Goal: Task Accomplishment & Management: Manage account settings

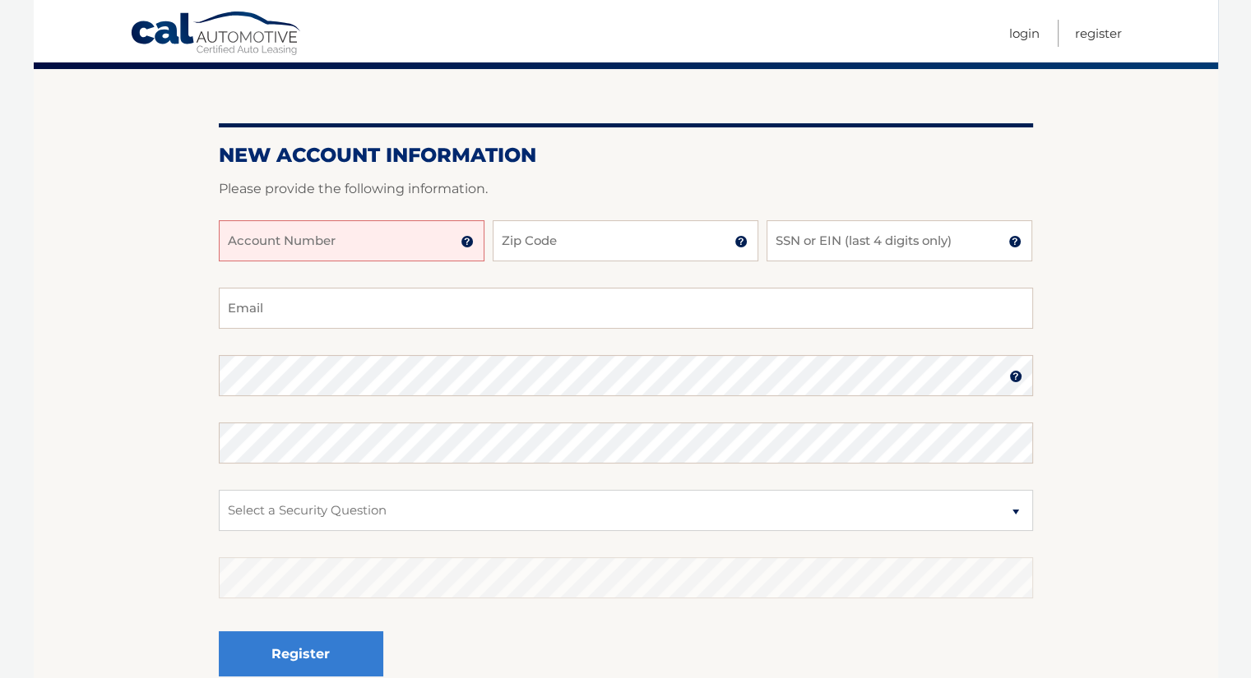
scroll to position [134, 0]
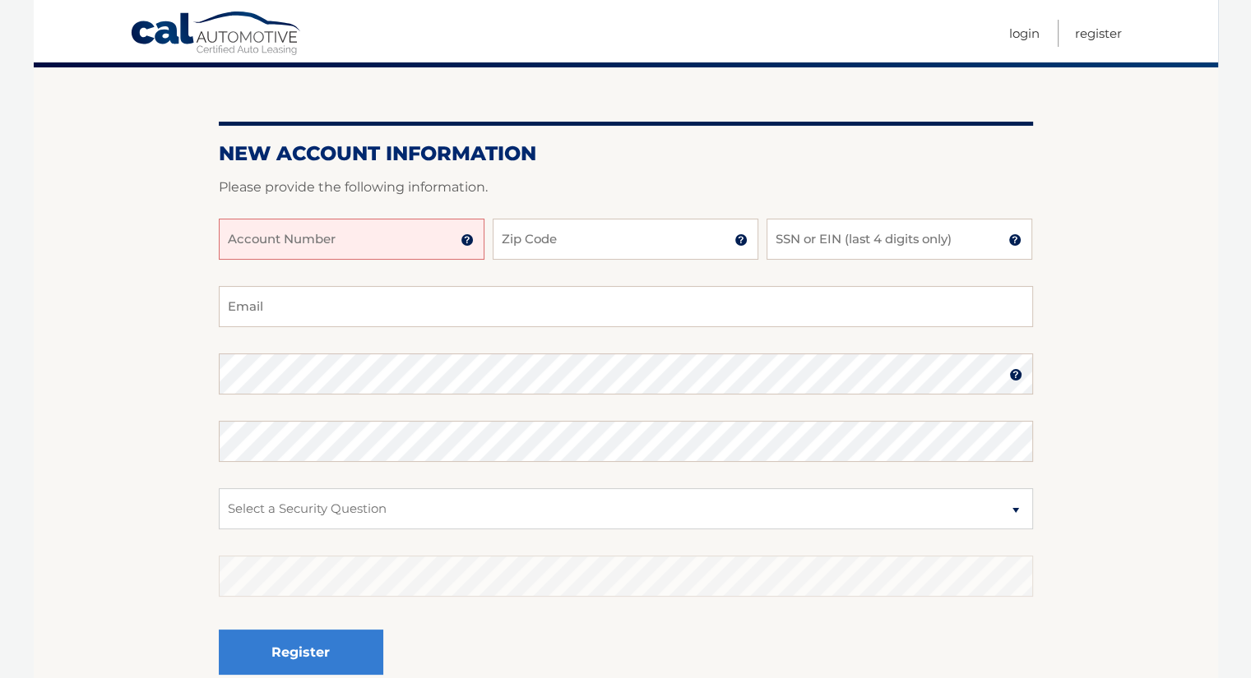
click at [400, 244] on input "Account Number" at bounding box center [352, 239] width 266 height 41
type input "44456004712"
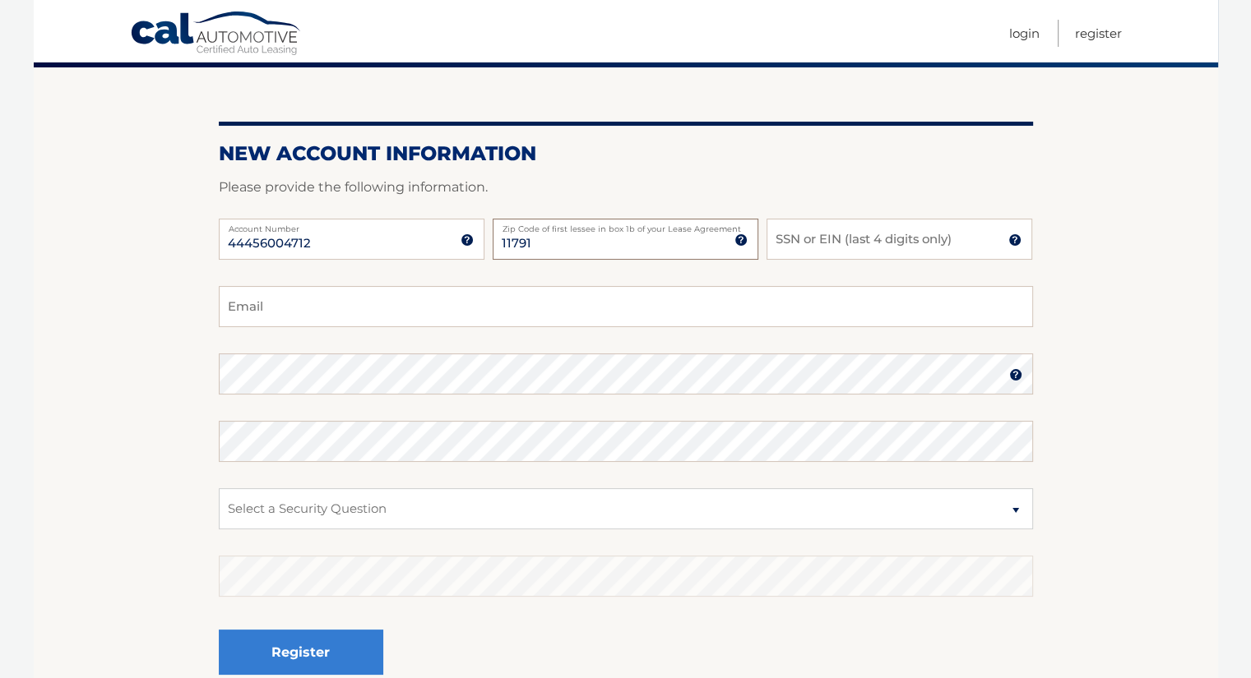
type input "11791"
type input "7099"
type input "jonathonwhite002@gmail.com"
click at [483, 506] on select "Select a Security Question What was the name of your elementary school? What is…" at bounding box center [626, 508] width 814 height 41
select select "4"
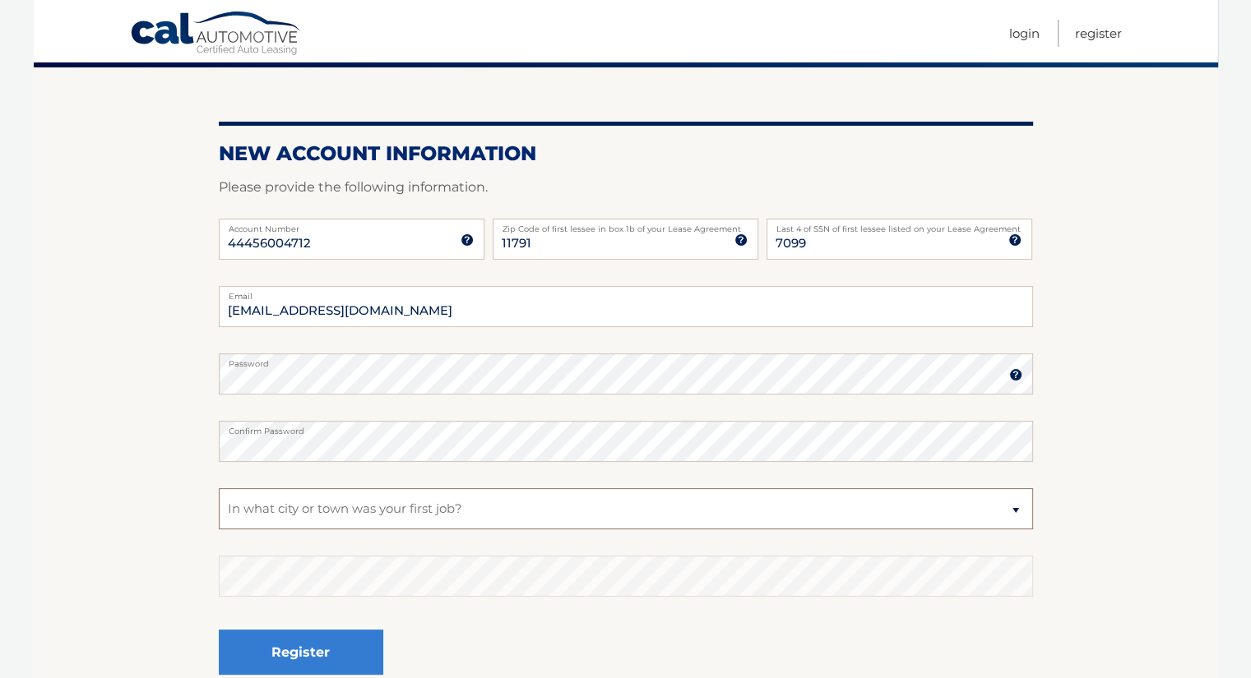
click at [219, 488] on select "Select a Security Question What was the name of your elementary school? What is…" at bounding box center [626, 508] width 814 height 41
click at [359, 646] on button "Register" at bounding box center [301, 652] width 164 height 45
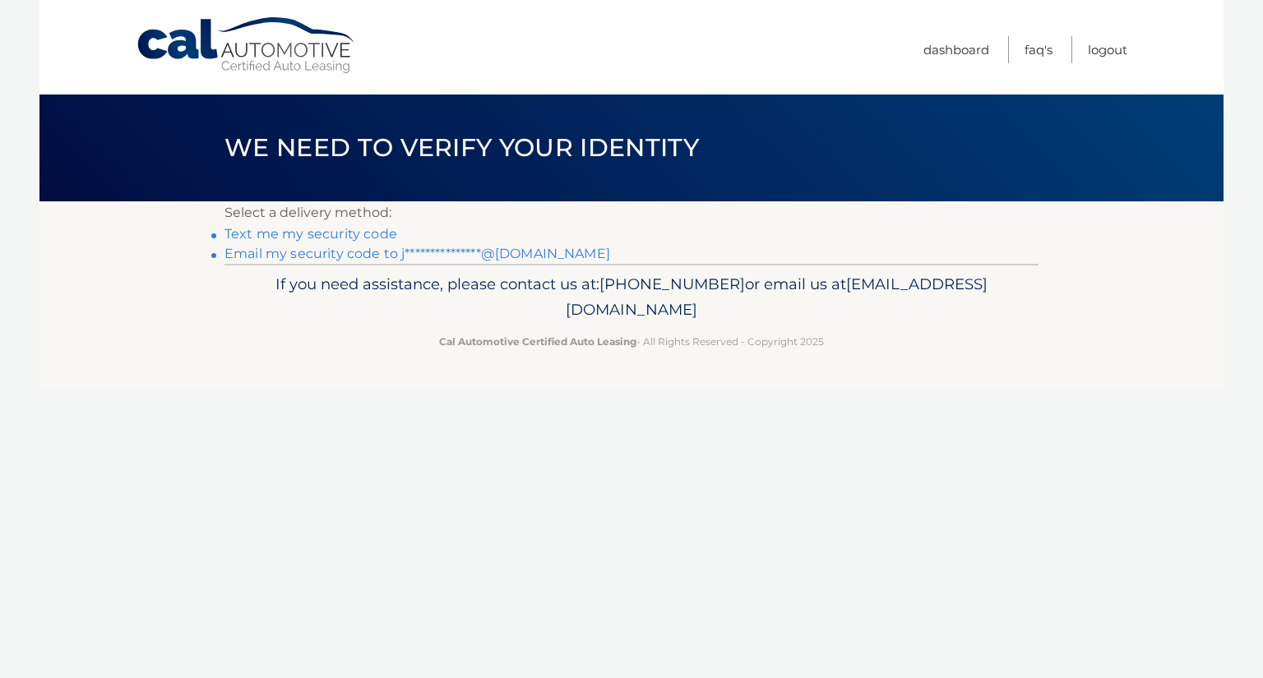
click at [344, 249] on link "**********" at bounding box center [417, 254] width 386 height 16
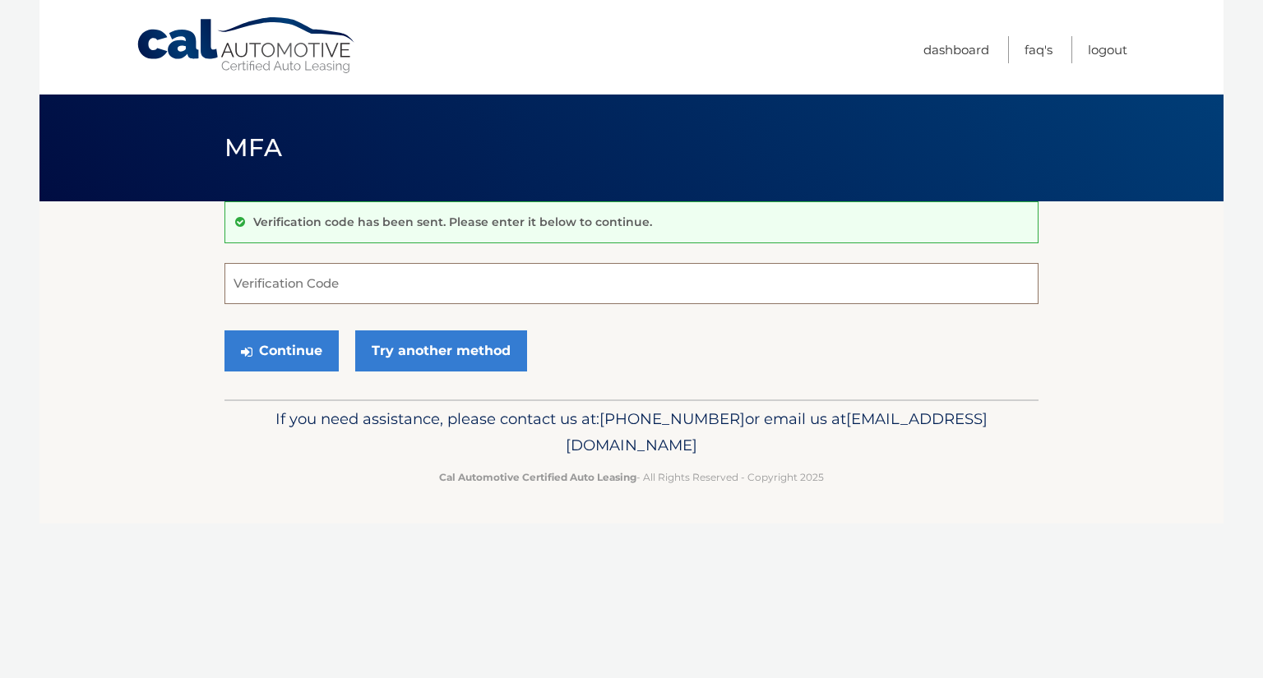
click at [423, 289] on input "Verification Code" at bounding box center [631, 283] width 814 height 41
paste input "351174"
type input "351174"
click at [305, 347] on button "Continue" at bounding box center [281, 351] width 114 height 41
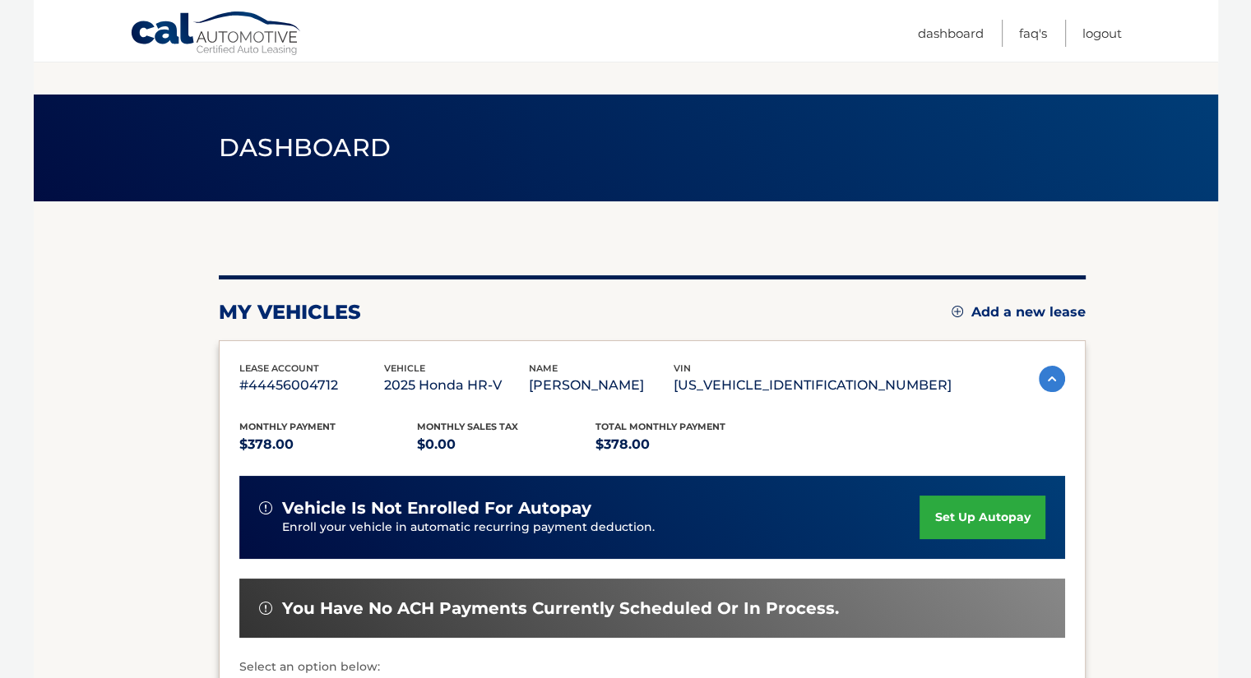
scroll to position [136, 0]
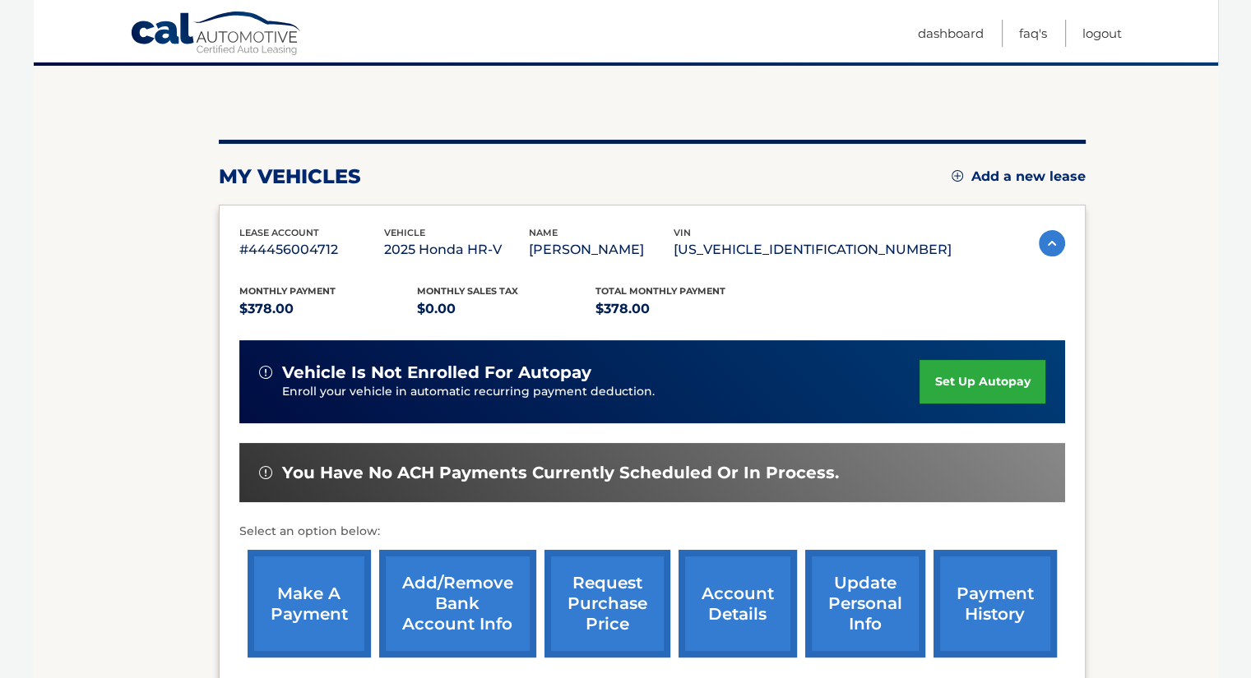
click at [951, 385] on link "set up autopay" at bounding box center [981, 382] width 125 height 44
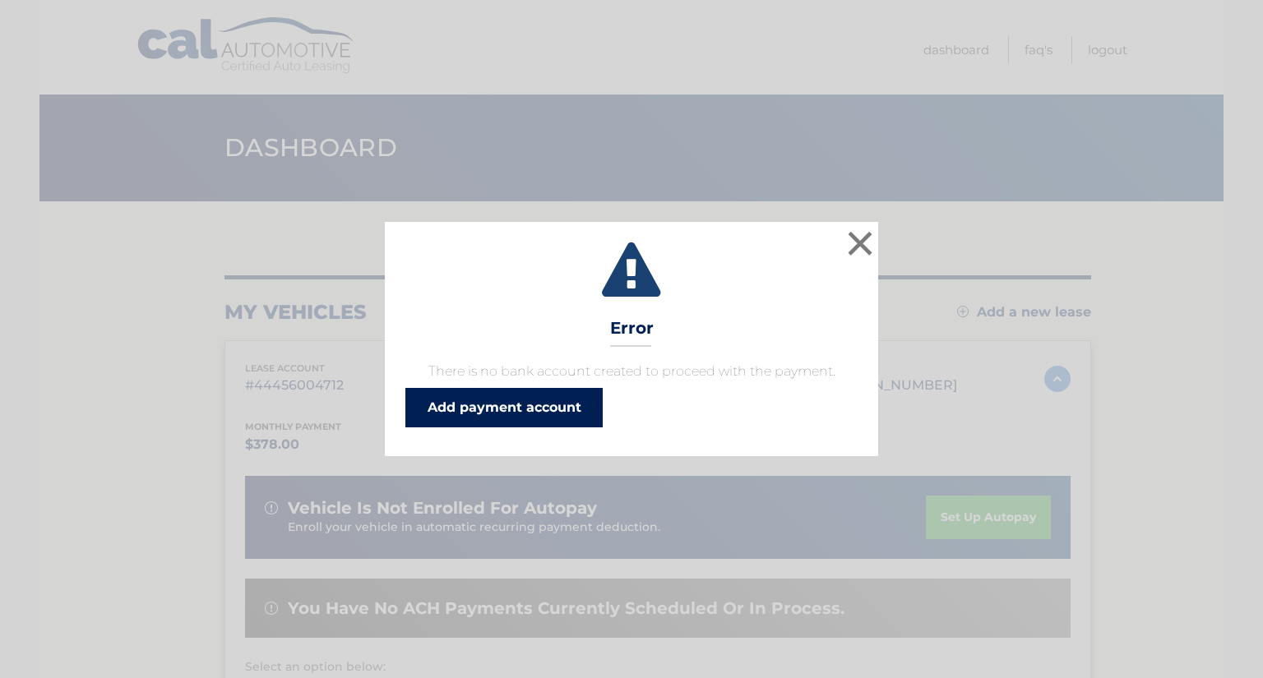
click at [540, 410] on link "Add payment account" at bounding box center [503, 407] width 197 height 39
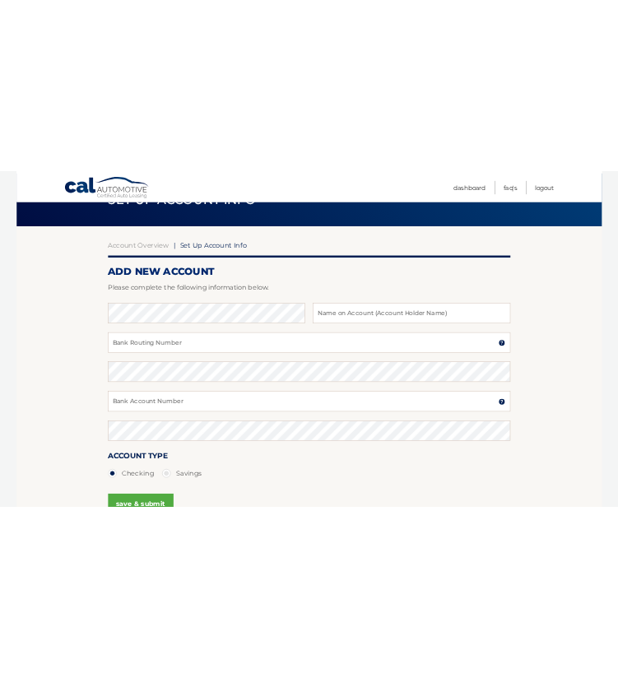
scroll to position [91, 0]
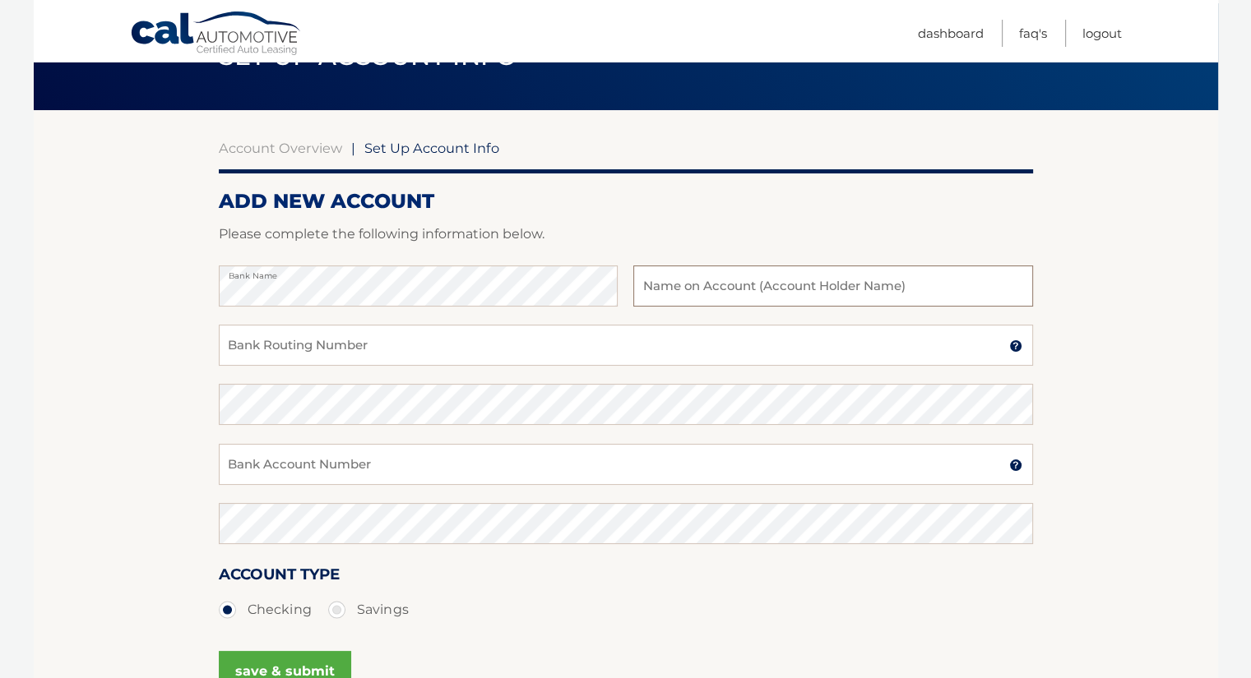
click at [786, 287] on input "text" at bounding box center [832, 286] width 399 height 41
type input "G"
type input "Gladis G White"
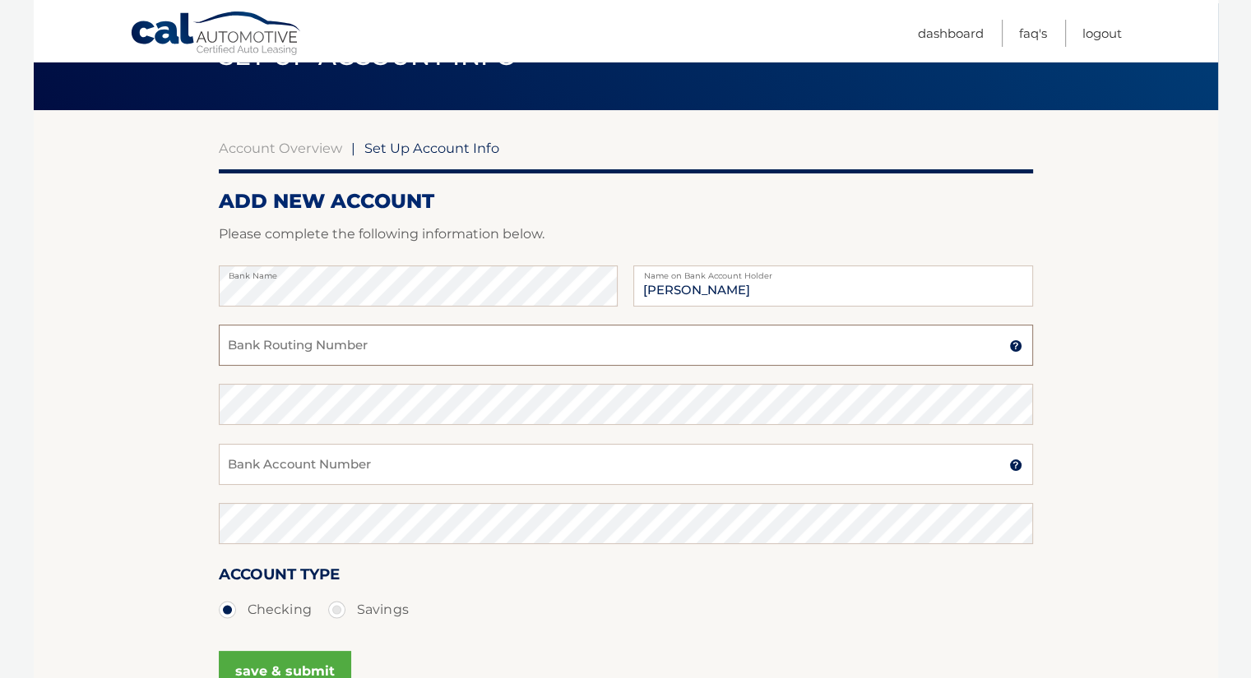
click at [469, 352] on input "Bank Routing Number" at bounding box center [626, 345] width 814 height 41
paste input "226070584"
type input "226070584"
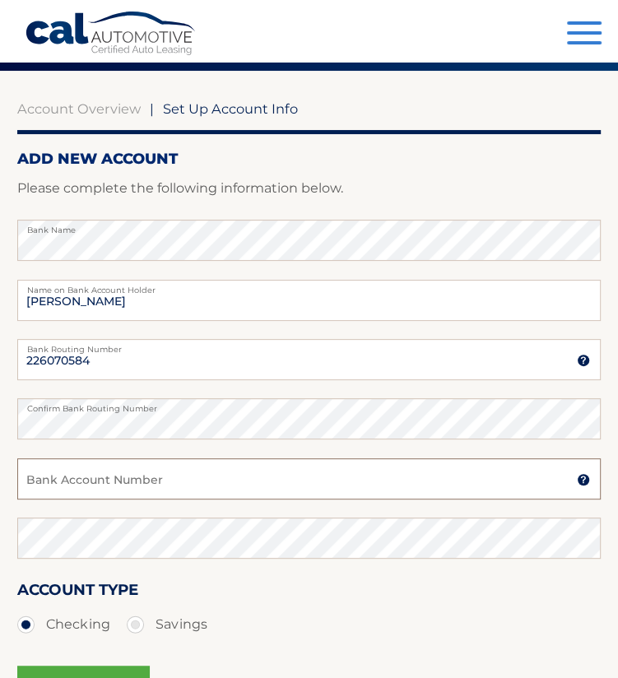
click at [196, 471] on input "Bank Account Number" at bounding box center [308, 478] width 583 height 41
drag, startPoint x: 196, startPoint y: 471, endPoint x: -2, endPoint y: 469, distance: 197.4
click at [0, 469] on html "Cal Automotive Menu Dashboard FAQ's Logout |" at bounding box center [309, 248] width 618 height 678
type input "4383086974"
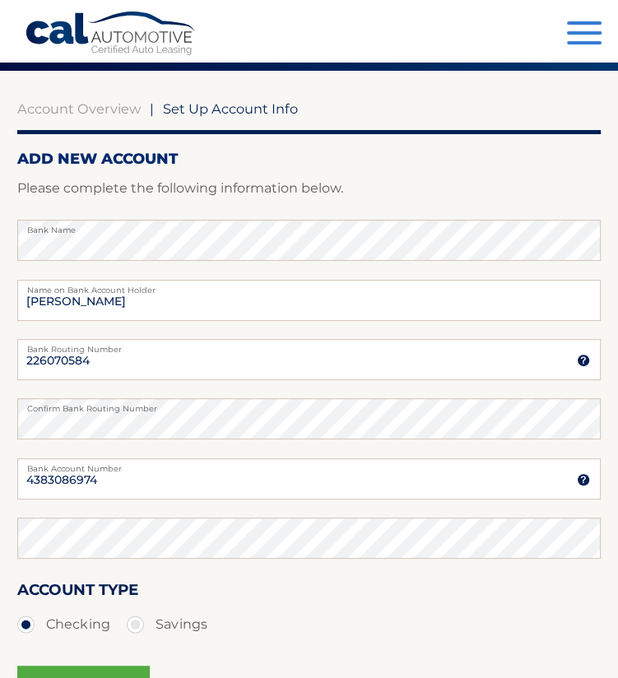
click at [176, 562] on div "Confirm Bank Account Number" at bounding box center [308, 546] width 583 height 59
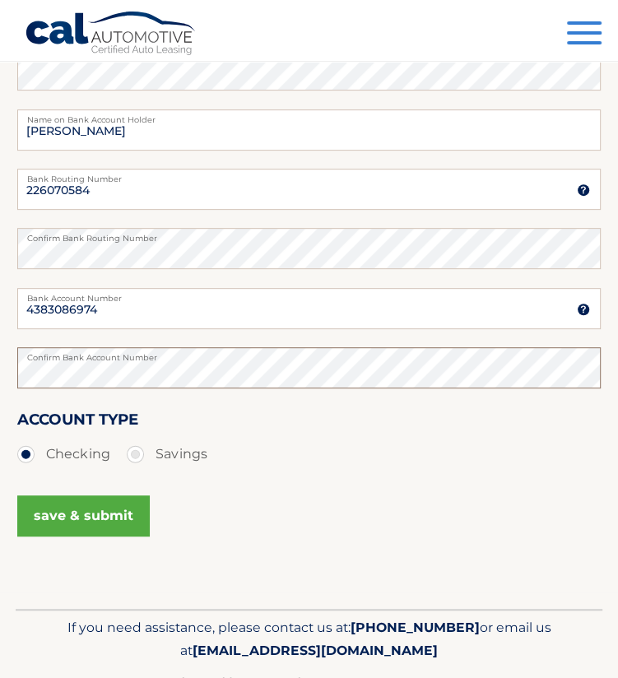
scroll to position [262, 0]
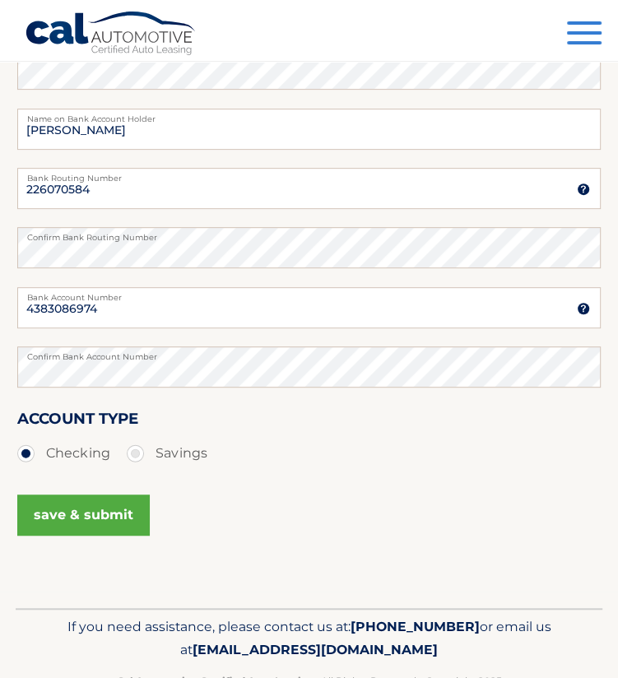
click at [84, 522] on button "save & submit" at bounding box center [83, 514] width 132 height 41
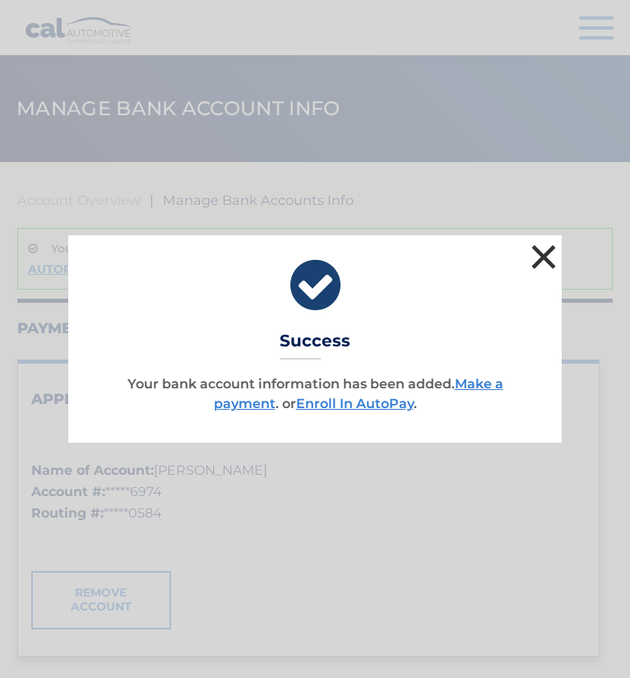
click at [534, 243] on button "×" at bounding box center [543, 256] width 33 height 33
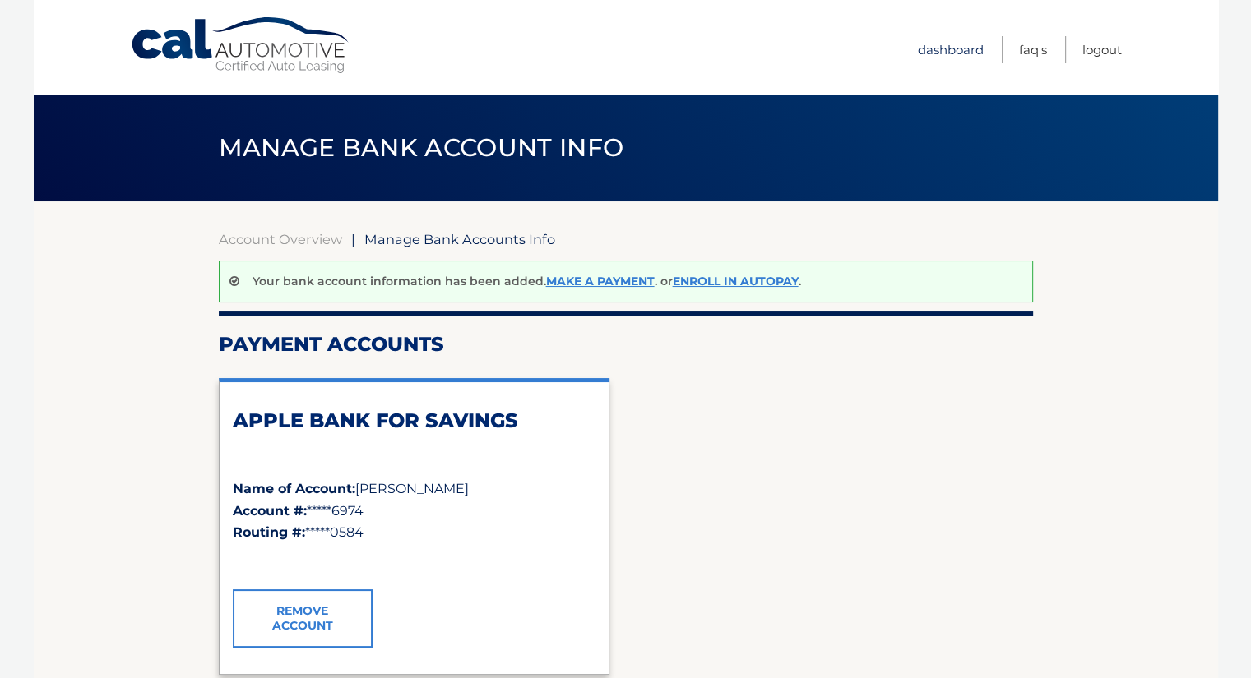
click at [629, 53] on link "Dashboard" at bounding box center [951, 49] width 66 height 27
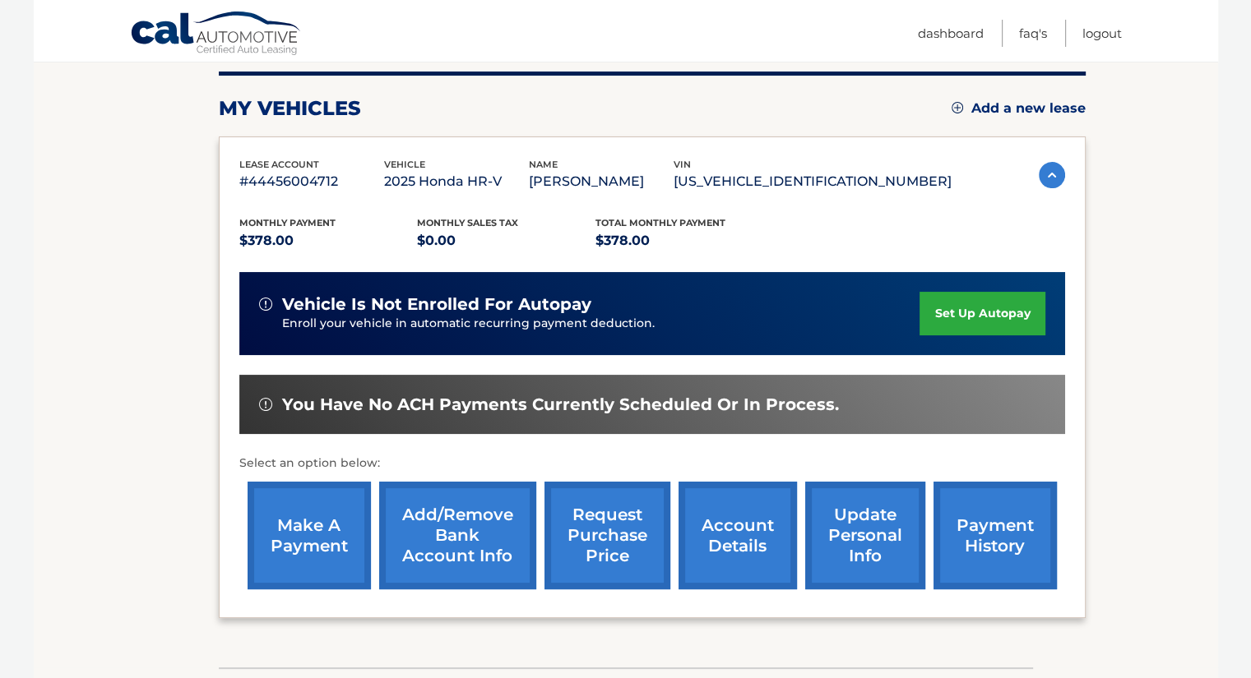
scroll to position [206, 0]
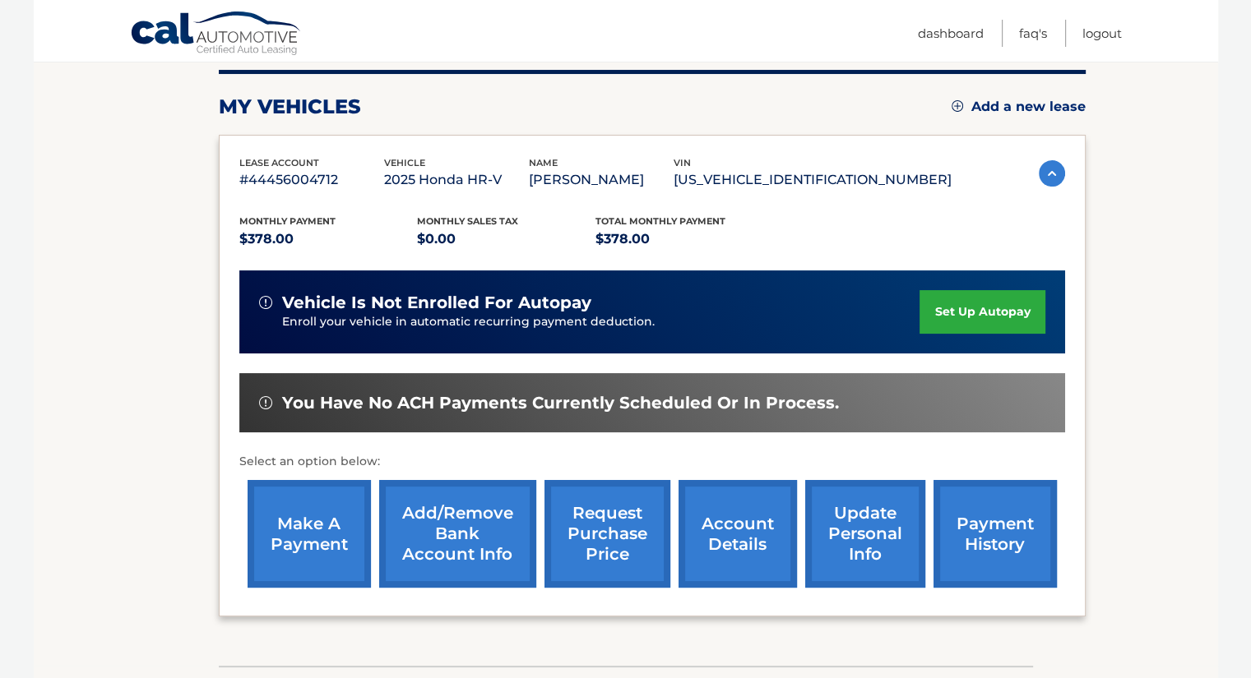
click at [340, 543] on link "make a payment" at bounding box center [308, 534] width 123 height 108
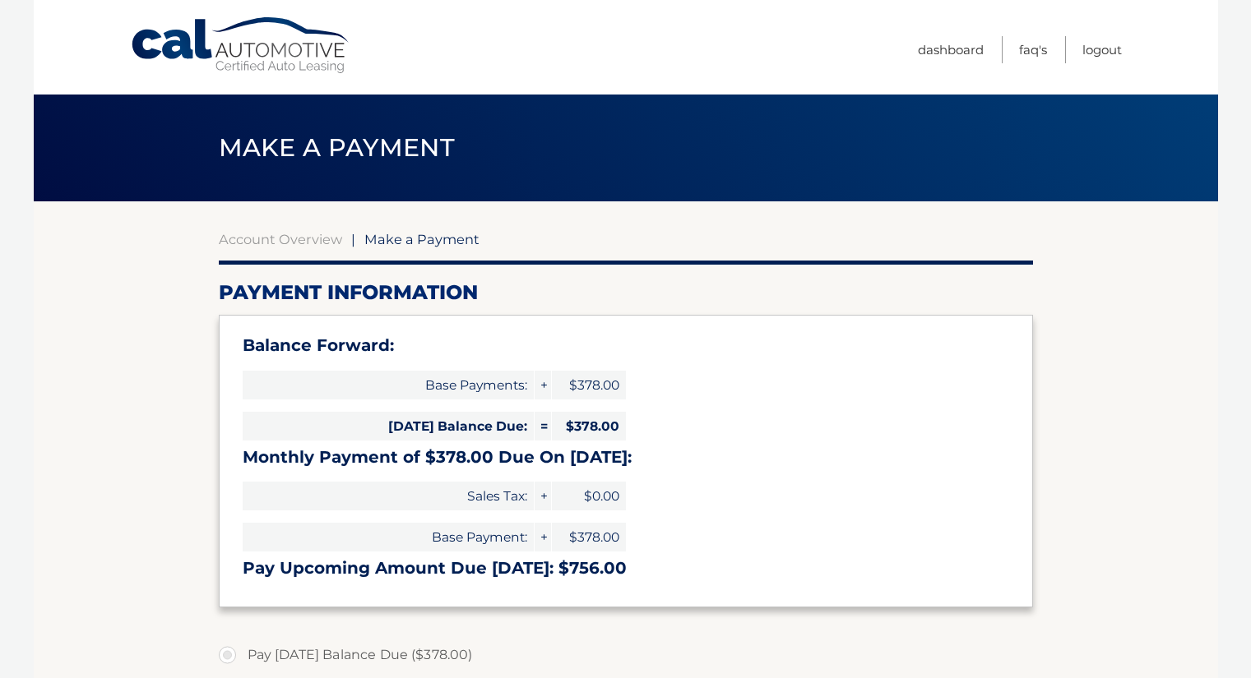
select select "YTgxOWVlMDUtYzYxNy00N2VjLWFhYjQtYTA5NjE2MGE1Y2Ji"
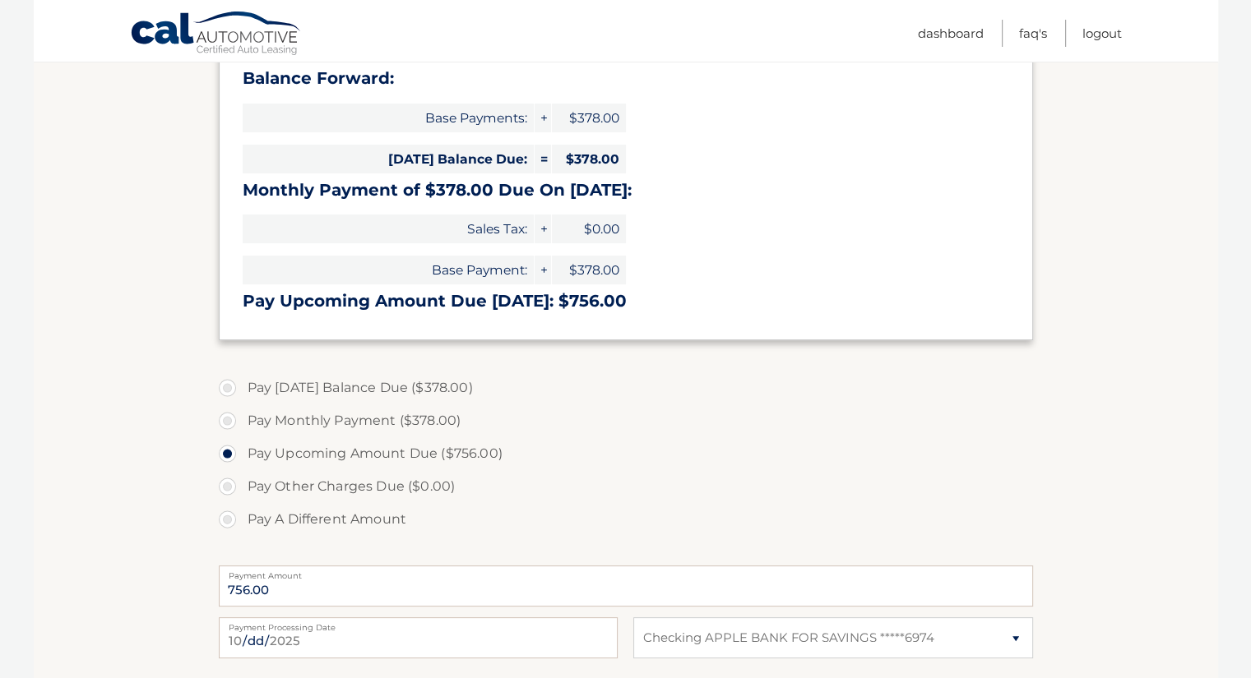
scroll to position [268, 0]
click at [227, 385] on label "Pay [DATE] Balance Due ($378.00)" at bounding box center [626, 387] width 814 height 33
click at [227, 385] on input "Pay [DATE] Balance Due ($378.00)" at bounding box center [233, 384] width 16 height 26
radio input "true"
type input "378.00"
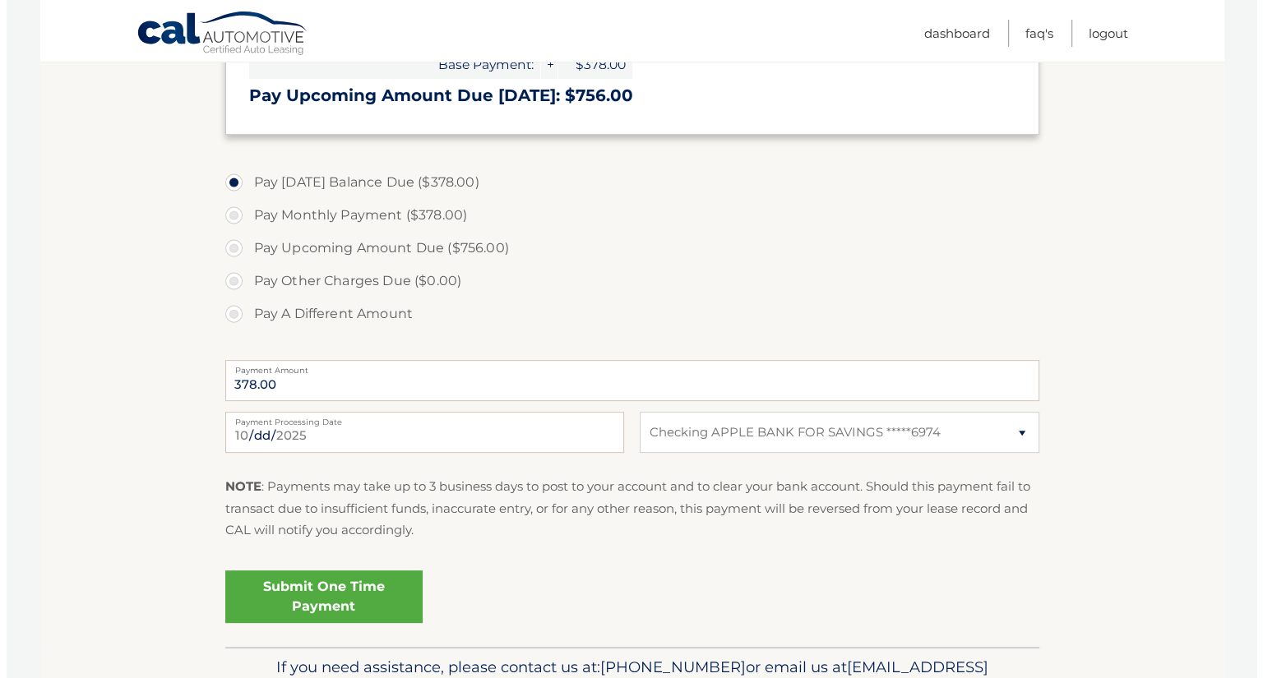
scroll to position [474, 0]
click at [338, 591] on link "Submit One Time Payment" at bounding box center [317, 596] width 197 height 53
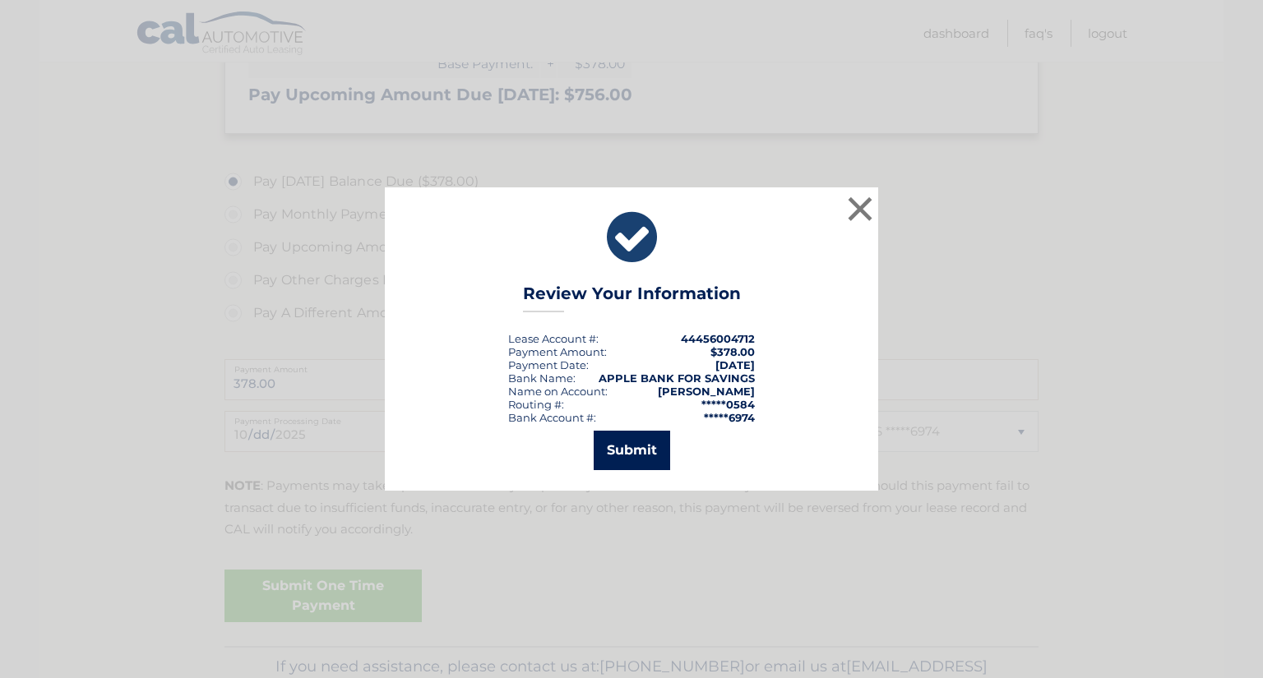
click at [615, 446] on button "Submit" at bounding box center [632, 450] width 76 height 39
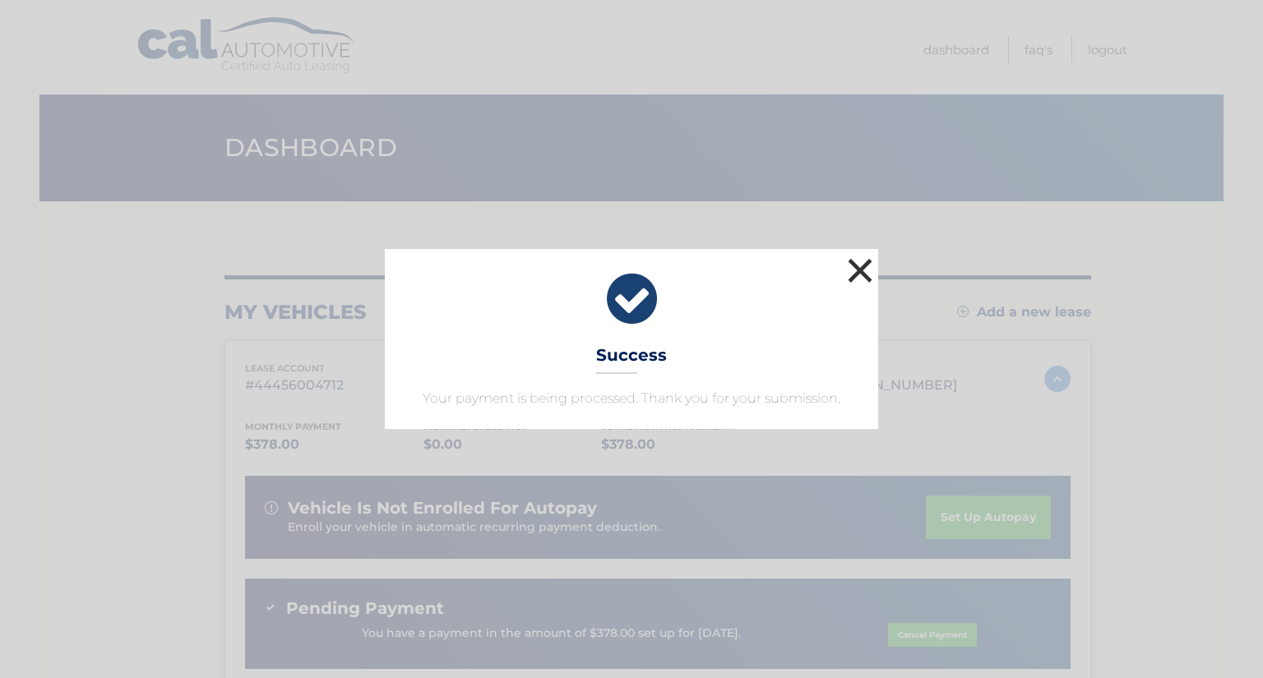
click at [849, 259] on button "×" at bounding box center [860, 270] width 33 height 33
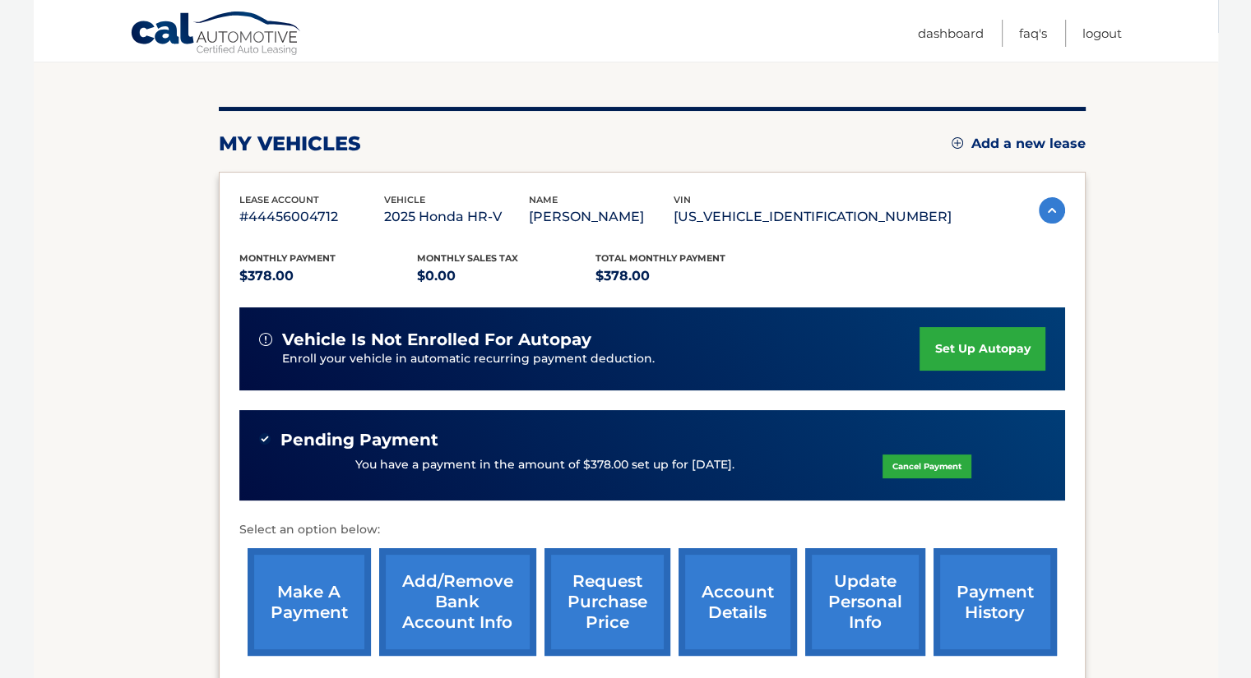
scroll to position [169, 0]
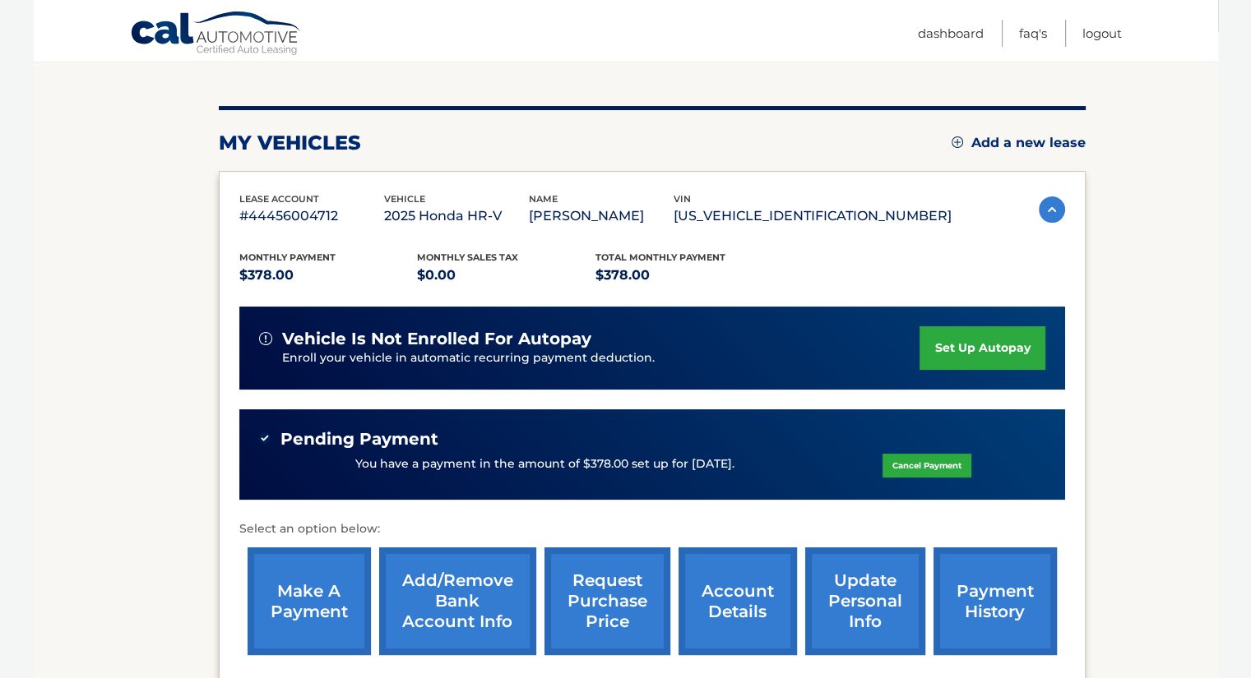
click at [979, 340] on link "set up autopay" at bounding box center [981, 348] width 125 height 44
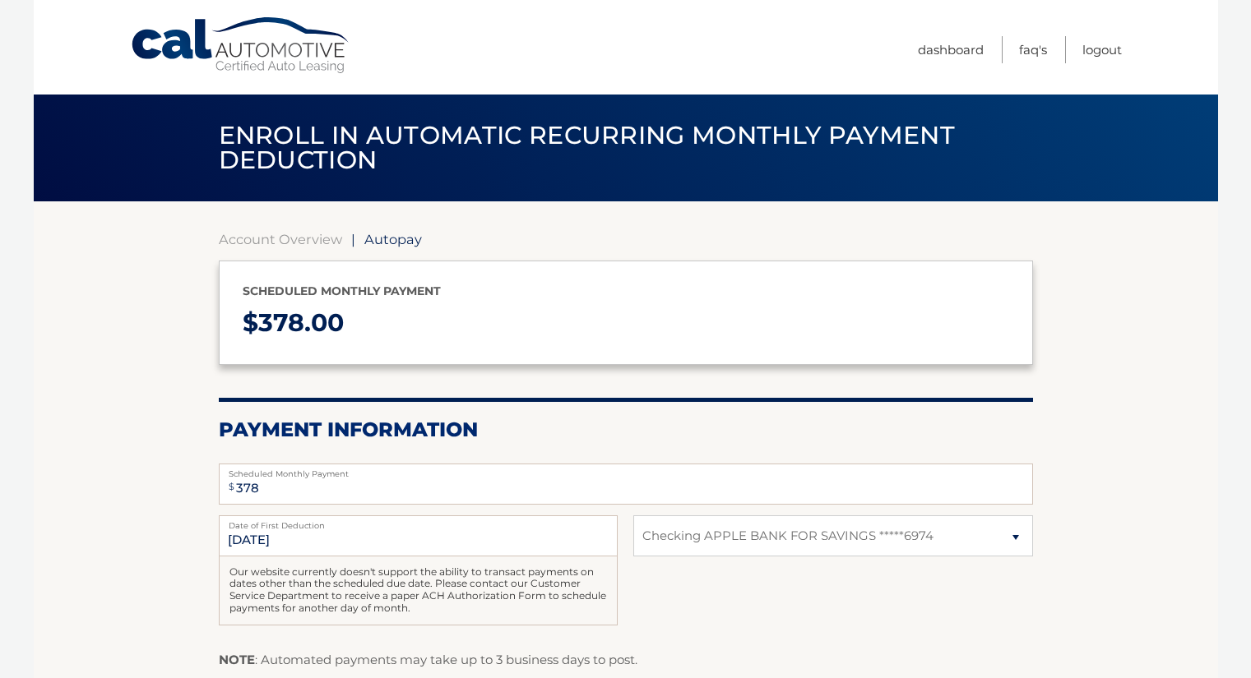
select select "YTgxOWVlMDUtYzYxNy00N2VjLWFhYjQtYTA5NjE2MGE1Y2Ji"
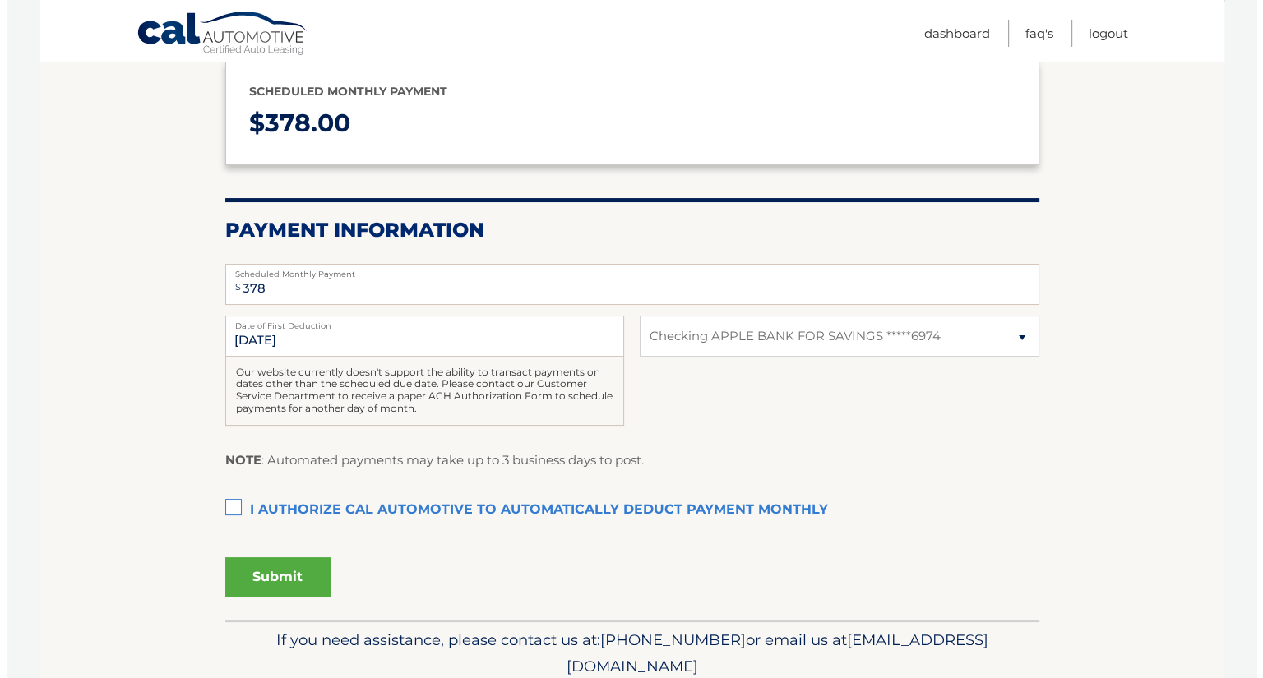
scroll to position [201, 0]
click at [230, 502] on label "I authorize cal automotive to automatically deduct payment monthly This checkbo…" at bounding box center [626, 509] width 814 height 33
click at [0, 0] on input "I authorize cal automotive to automatically deduct payment monthly This checkbo…" at bounding box center [0, 0] width 0 height 0
click at [292, 571] on button "Submit" at bounding box center [271, 576] width 105 height 39
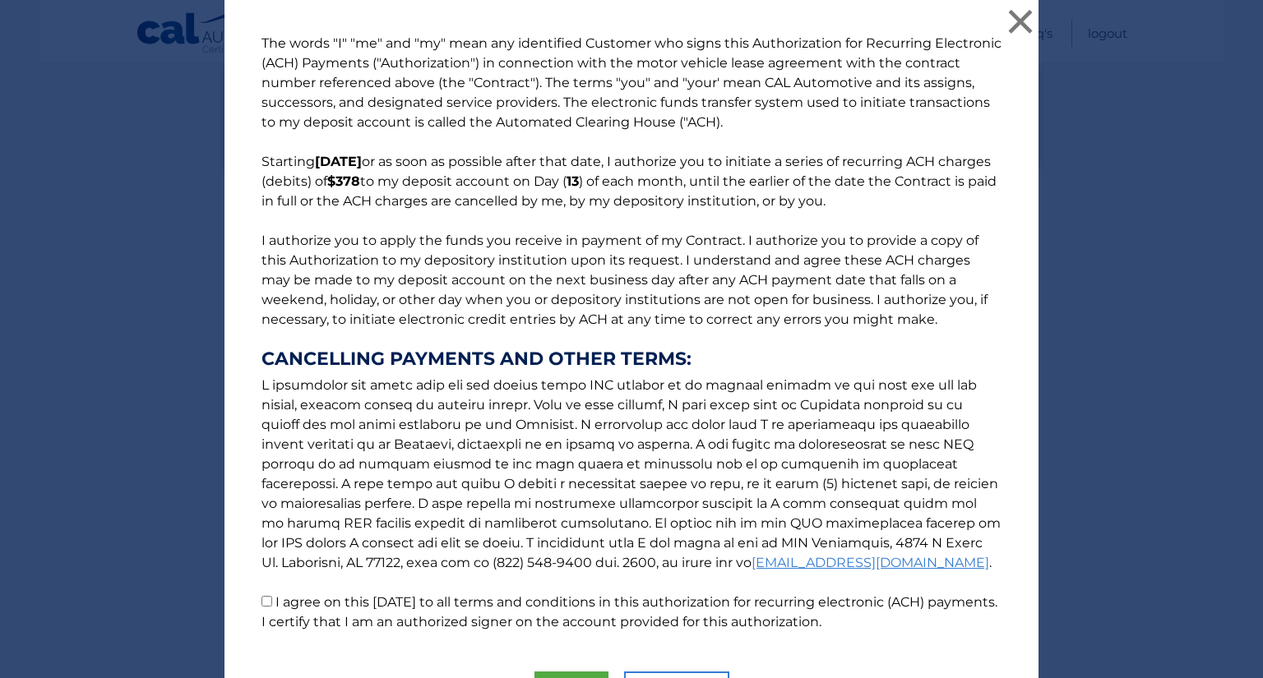
click at [265, 601] on input "I agree on this [DATE] to all terms and conditions in this authorization for re…" at bounding box center [266, 601] width 11 height 11
checkbox input "true"
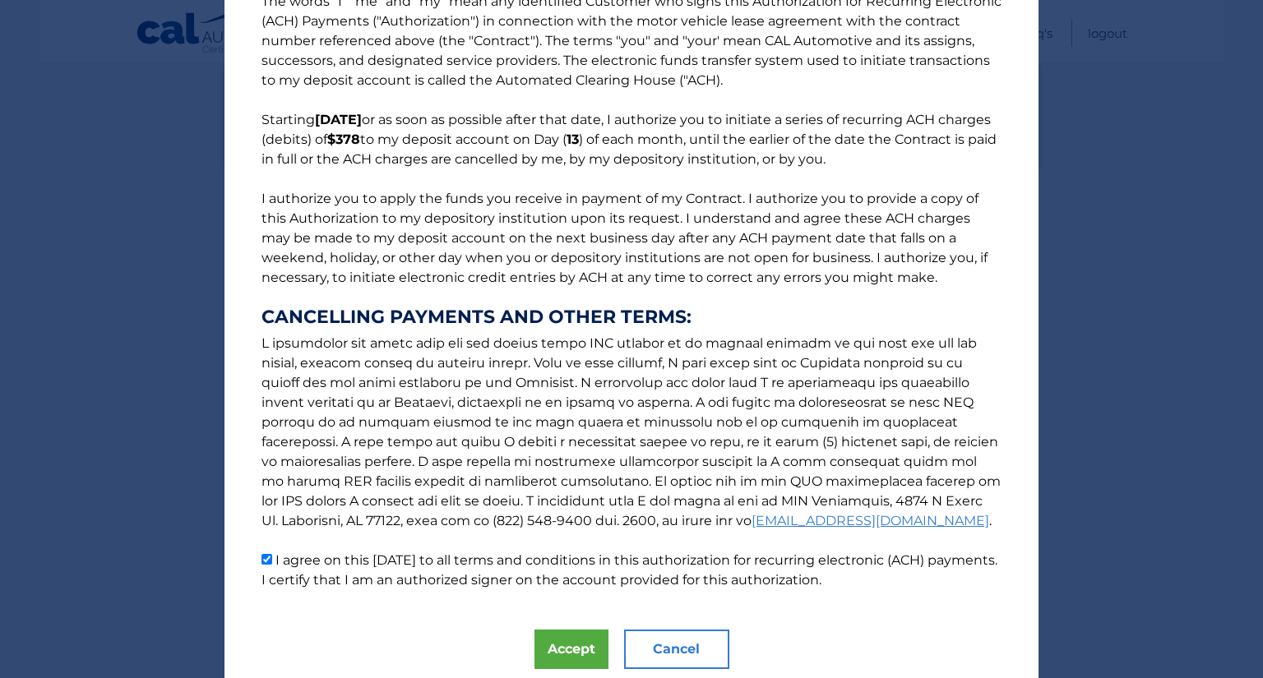
scroll to position [44, 0]
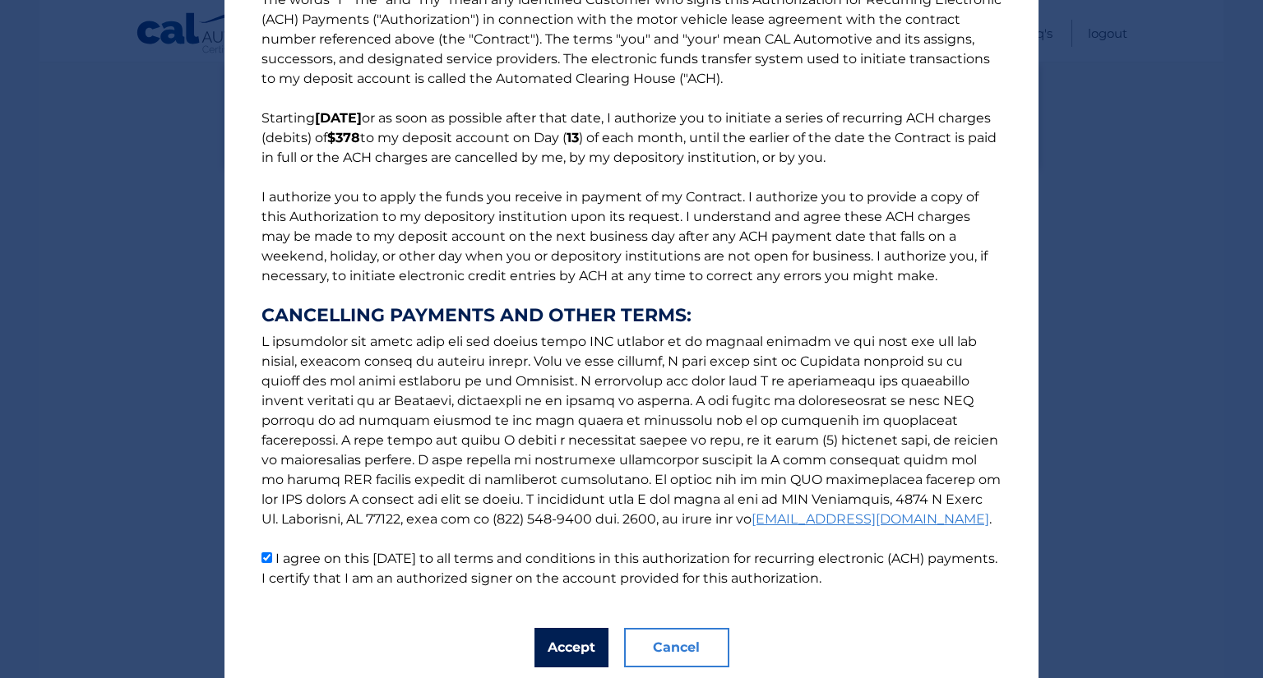
click at [571, 649] on button "Accept" at bounding box center [571, 647] width 74 height 39
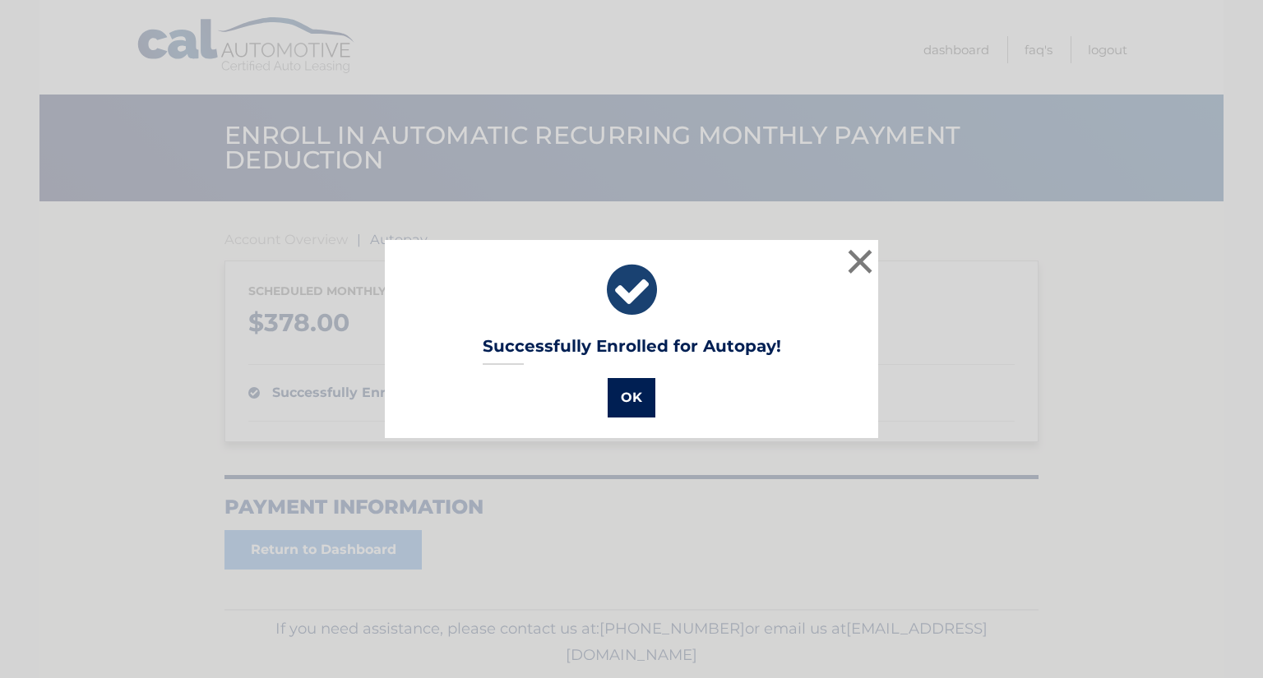
click at [623, 405] on button "OK" at bounding box center [632, 397] width 48 height 39
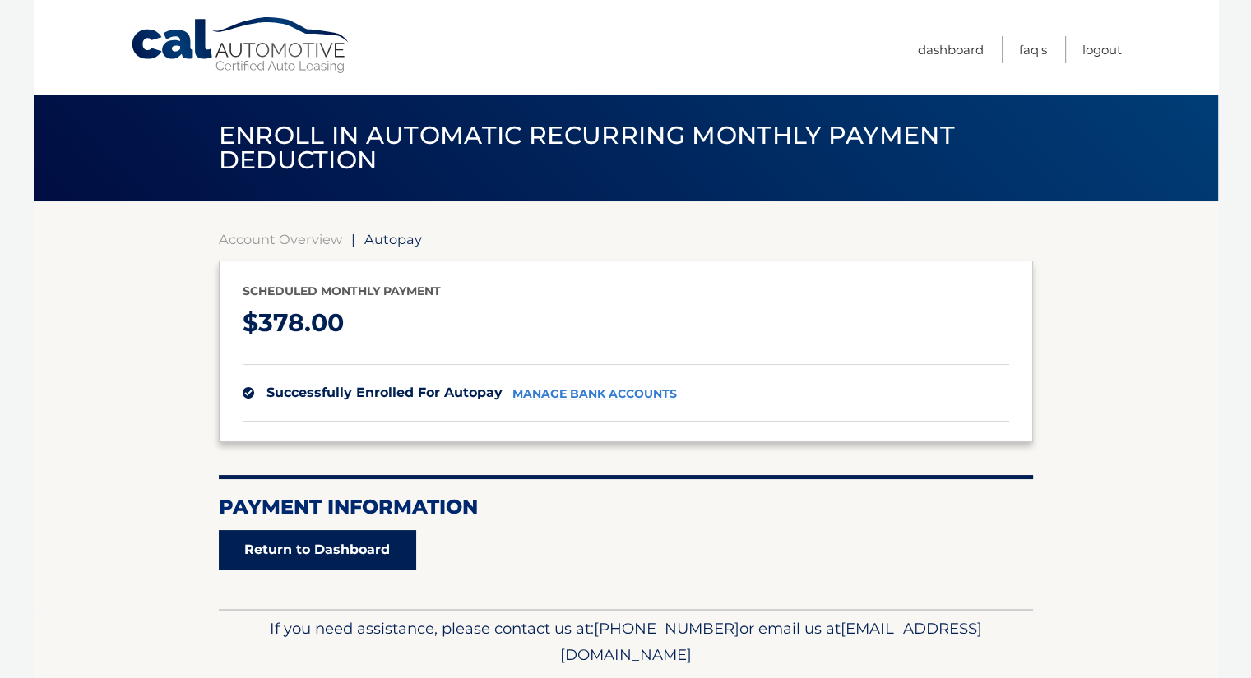
click at [331, 545] on link "Return to Dashboard" at bounding box center [317, 549] width 197 height 39
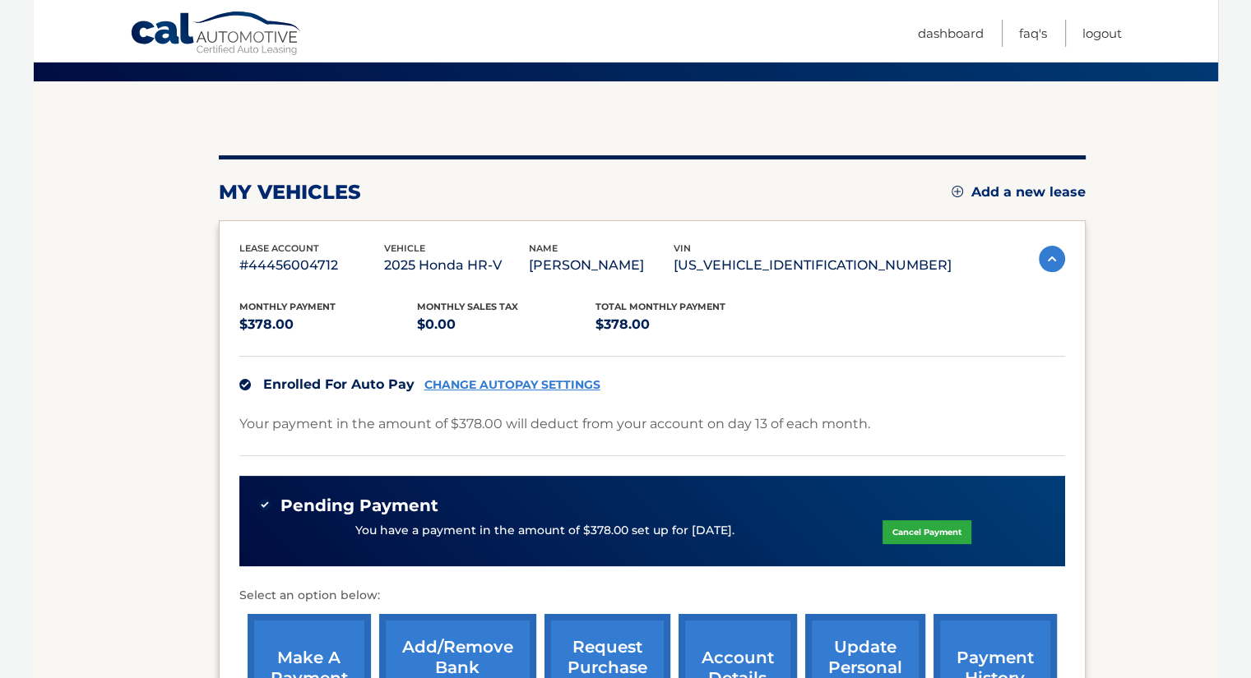
scroll to position [111, 0]
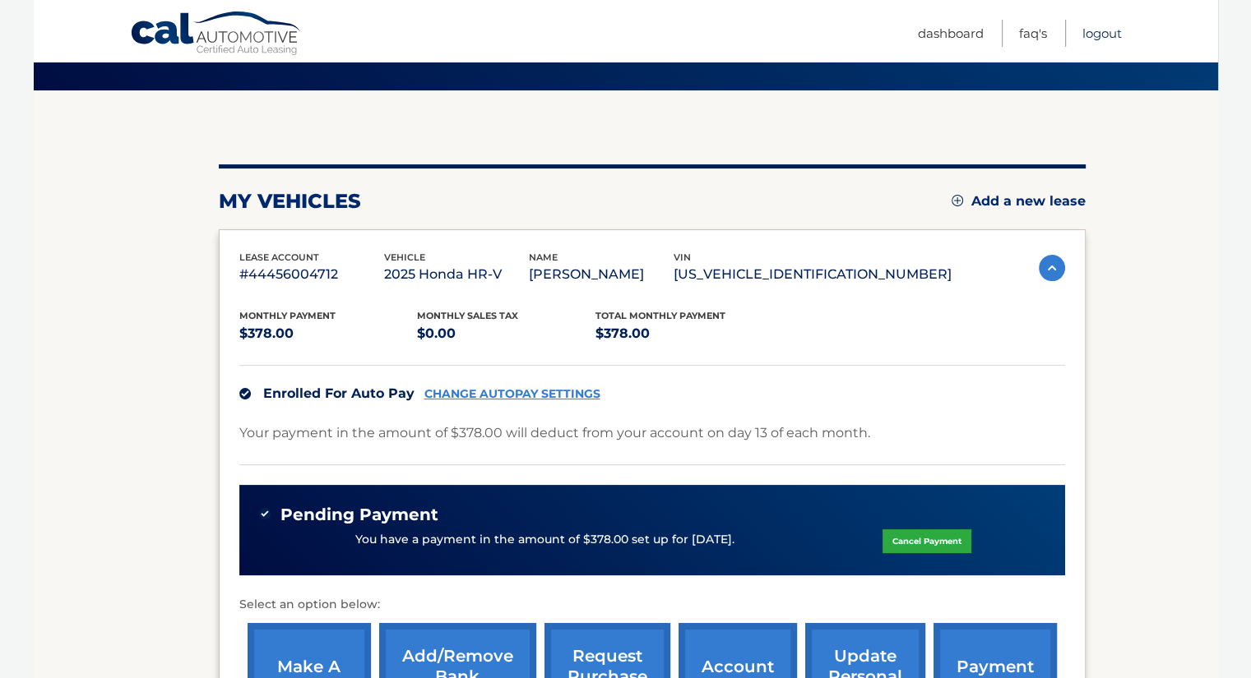
click at [1100, 28] on link "Logout" at bounding box center [1101, 33] width 39 height 27
